Goal: Information Seeking & Learning: Learn about a topic

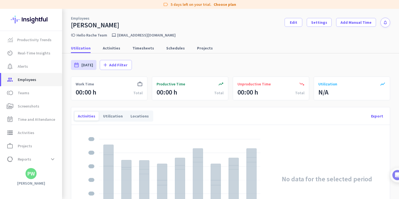
click at [33, 78] on span "Employees" at bounding box center [27, 79] width 19 height 7
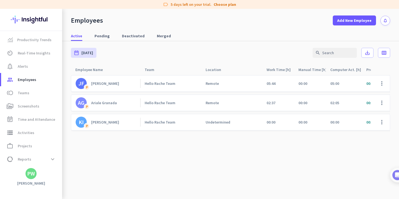
click at [284, 84] on div "05:44" at bounding box center [278, 84] width 32 height 16
click at [381, 83] on span at bounding box center [381, 83] width 13 height 13
click at [254, 56] on div at bounding box center [199, 99] width 399 height 199
click at [100, 38] on span "Pending" at bounding box center [101, 36] width 15 height 6
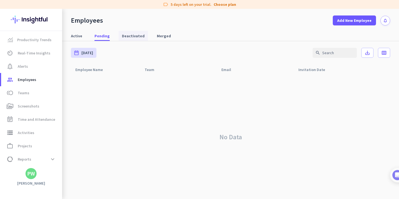
click at [131, 35] on span "Deactivated" at bounding box center [133, 36] width 23 height 6
click at [159, 35] on span "Merged" at bounding box center [164, 36] width 14 height 6
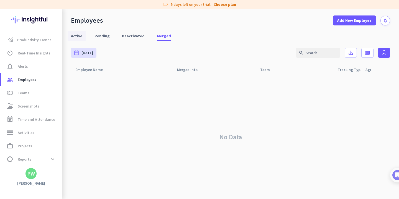
click at [75, 34] on span "Active" at bounding box center [76, 36] width 11 height 6
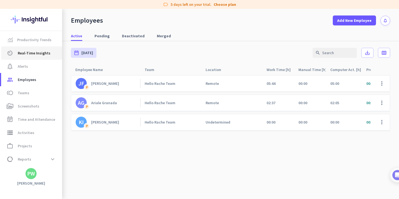
click at [31, 56] on span "Real-Time Insights" at bounding box center [34, 53] width 33 height 7
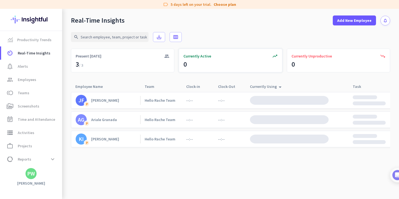
click at [258, 57] on div "Currently Active" at bounding box center [230, 56] width 94 height 6
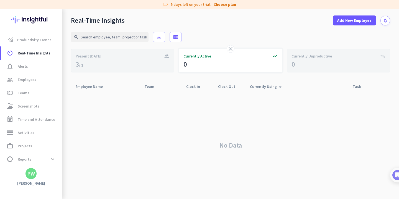
click at [230, 49] on icon "close" at bounding box center [230, 49] width 7 height 7
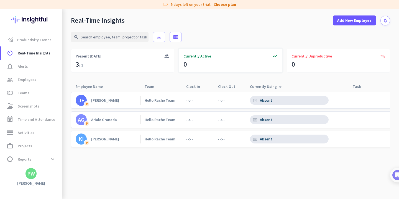
click at [125, 101] on link "JF P [PERSON_NAME]" at bounding box center [108, 100] width 65 height 11
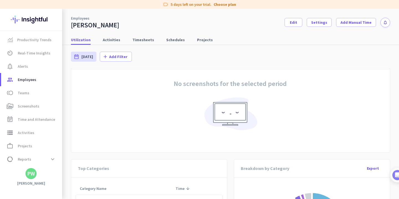
scroll to position [71, 0]
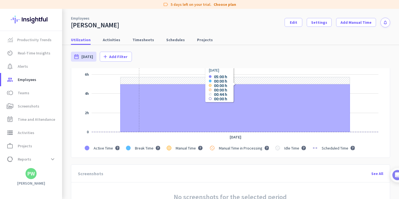
click at [139, 103] on icon "Series" at bounding box center [234, 108] width 229 height 48
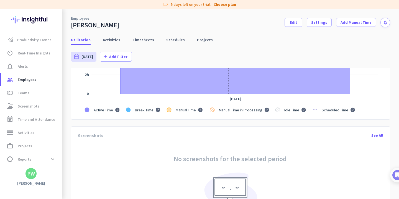
scroll to position [49, 0]
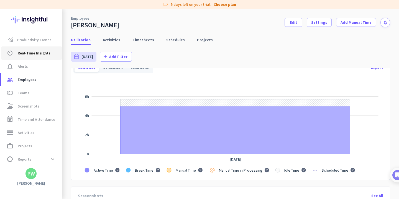
click at [21, 53] on span "Real-Time Insights" at bounding box center [34, 53] width 33 height 7
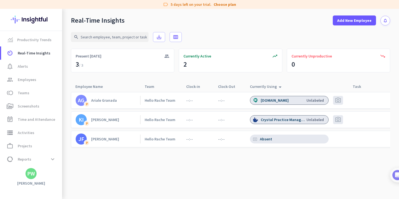
click at [280, 139] on div "cancel_presentation Absent" at bounding box center [289, 139] width 79 height 9
